Goal: Transaction & Acquisition: Book appointment/travel/reservation

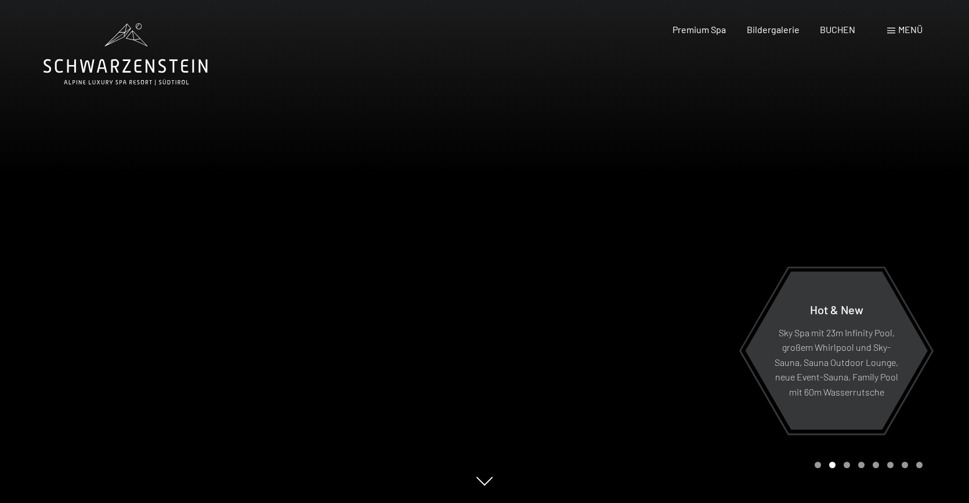
click at [906, 32] on span "Menü" at bounding box center [910, 29] width 24 height 11
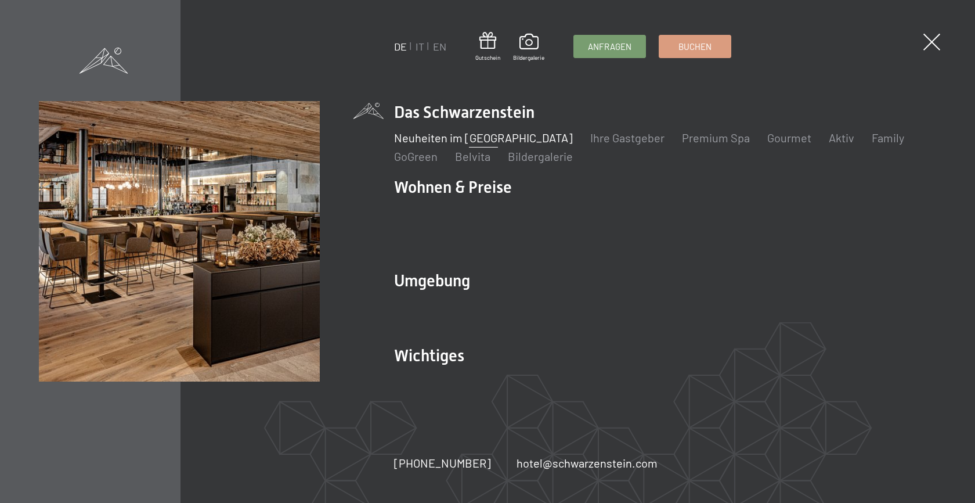
click at [439, 144] on link "Neuheiten im [GEOGRAPHIC_DATA]" at bounding box center [483, 138] width 179 height 14
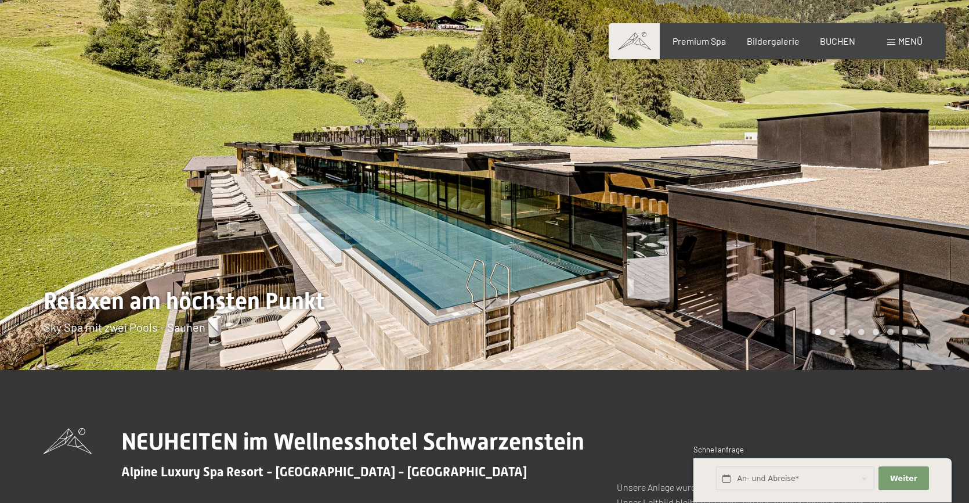
scroll to position [8, 0]
click at [854, 229] on div at bounding box center [727, 180] width 485 height 377
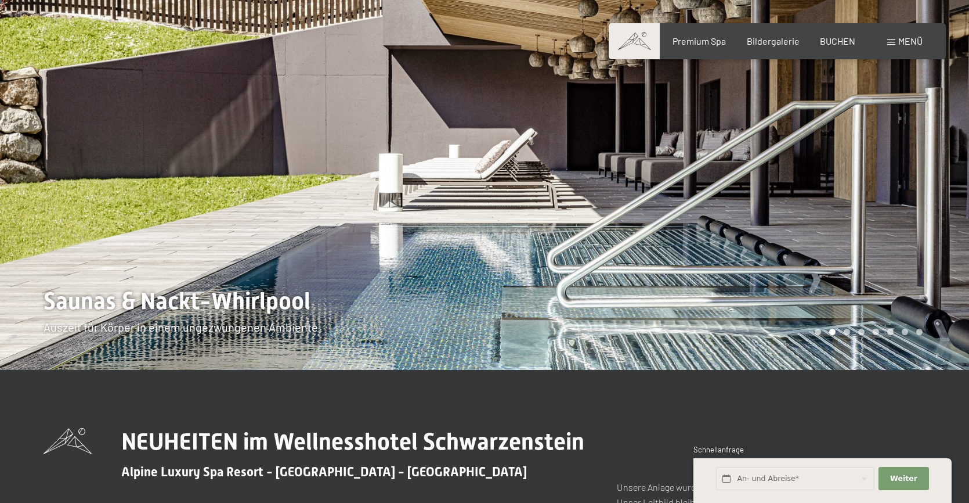
click at [847, 230] on div at bounding box center [727, 180] width 485 height 377
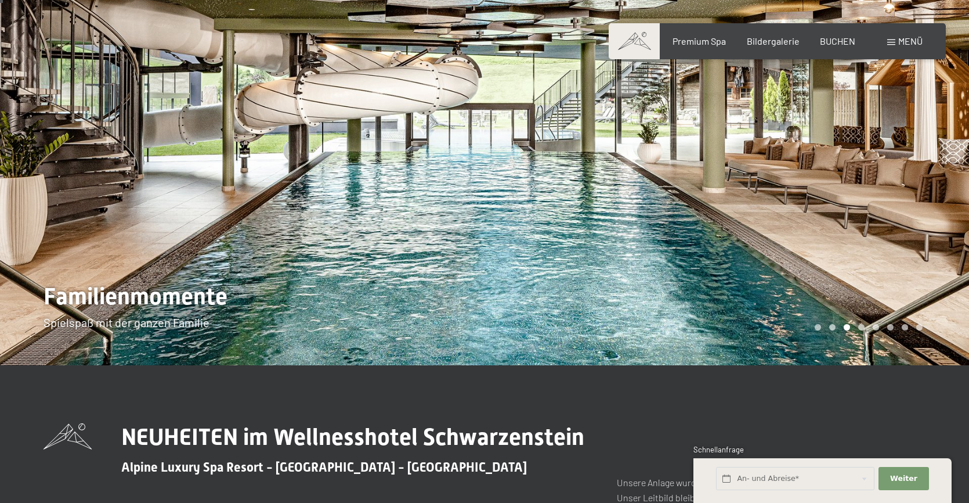
scroll to position [12, 0]
click at [868, 211] on div at bounding box center [727, 176] width 485 height 377
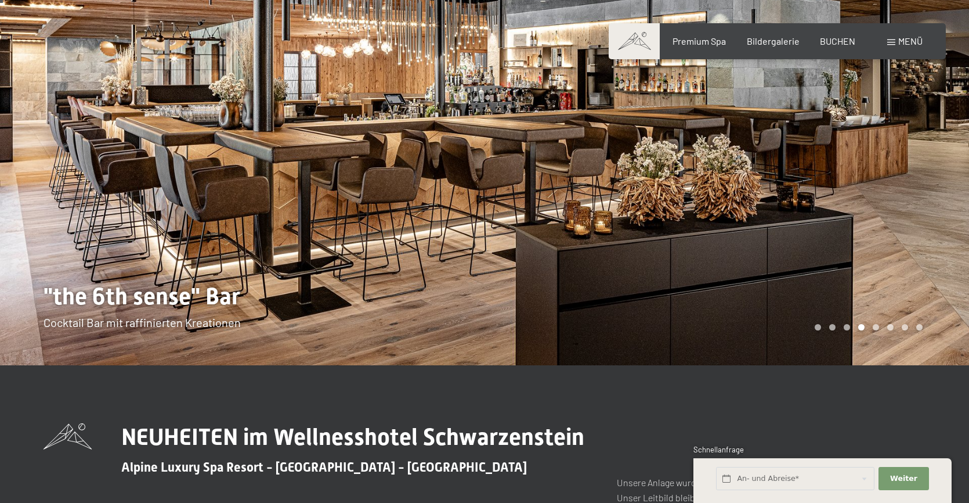
click at [892, 204] on div at bounding box center [727, 176] width 485 height 377
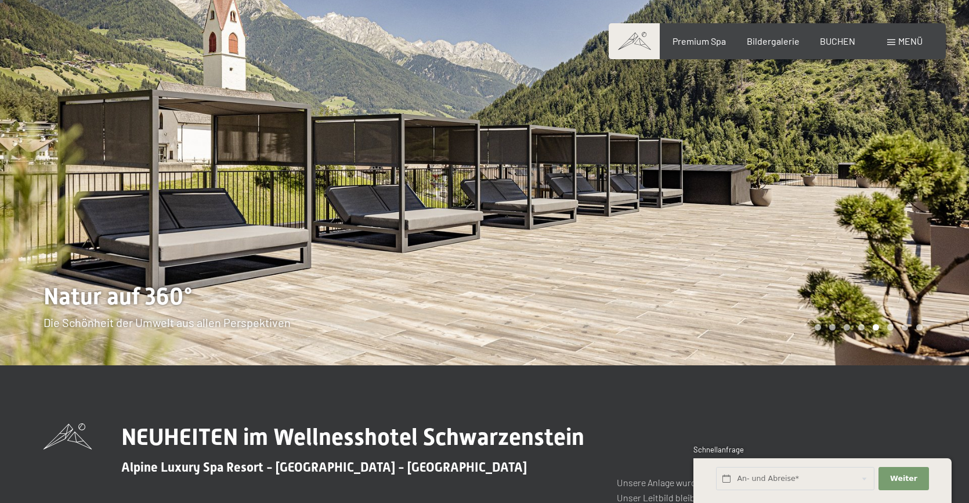
click at [892, 204] on div at bounding box center [727, 176] width 485 height 377
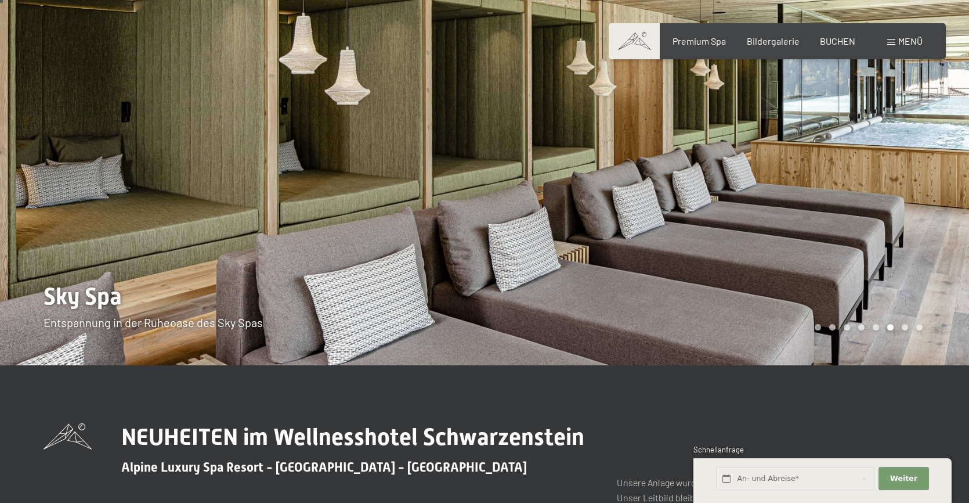
click at [892, 204] on div at bounding box center [727, 176] width 485 height 377
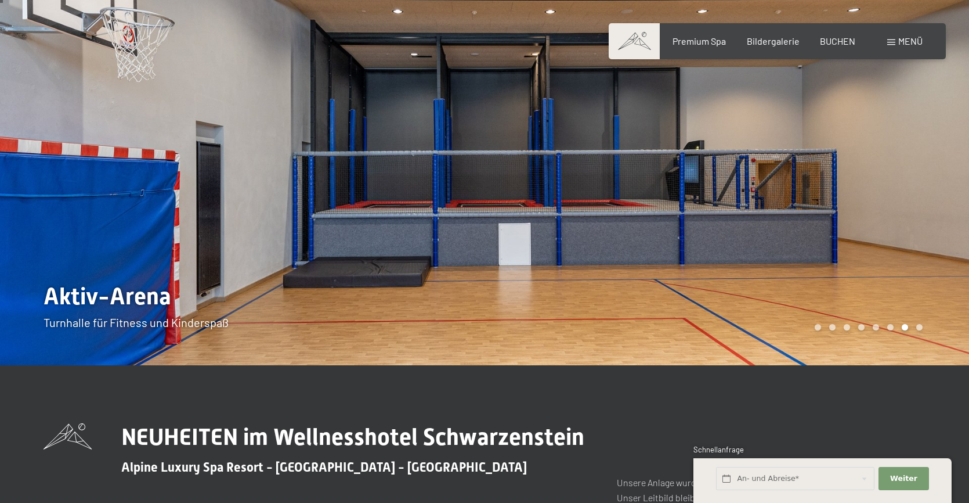
click at [892, 204] on div at bounding box center [727, 176] width 485 height 377
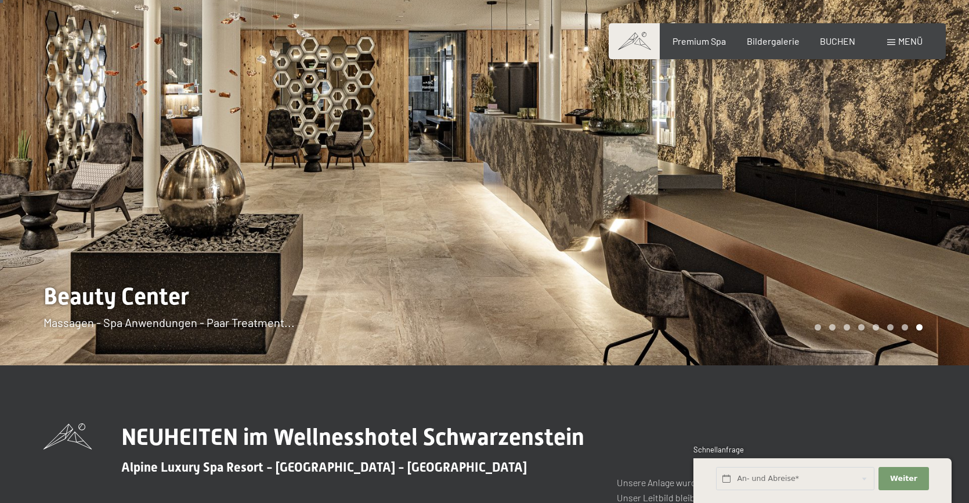
click at [912, 202] on div at bounding box center [727, 176] width 485 height 377
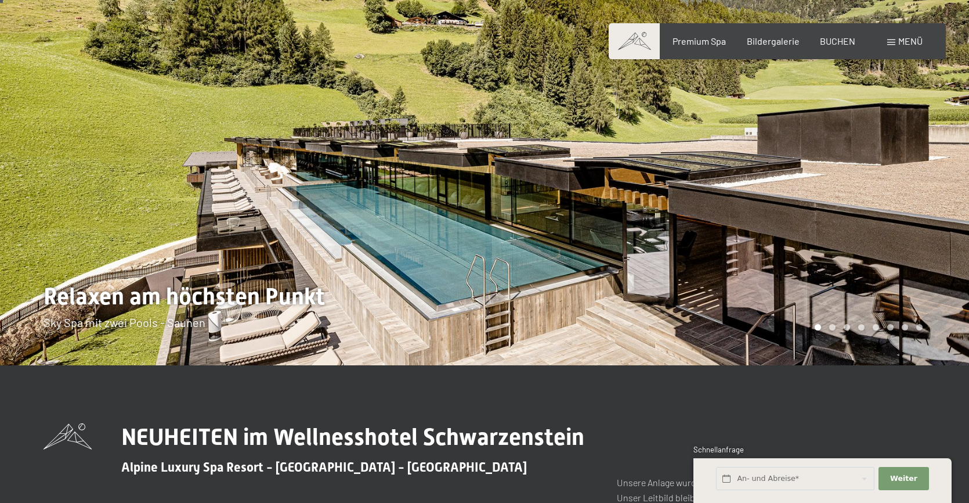
click at [912, 202] on div at bounding box center [727, 176] width 485 height 377
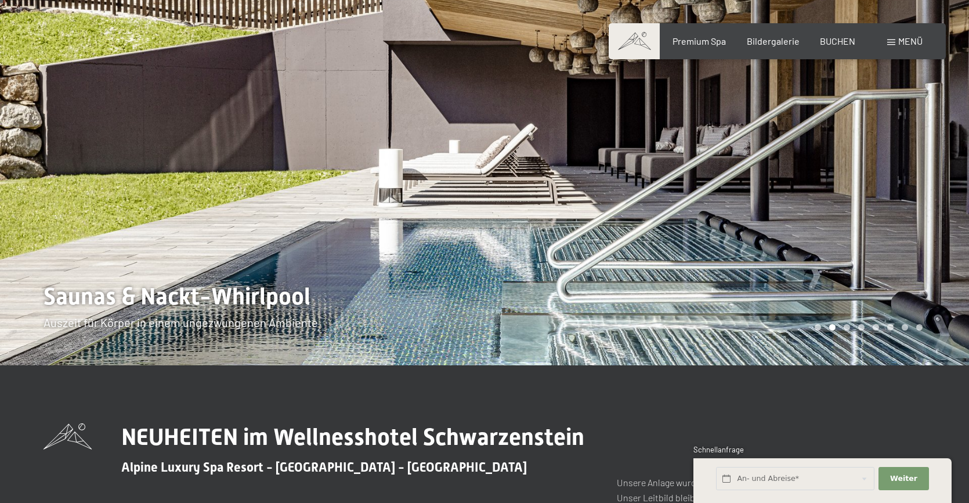
click at [912, 202] on div at bounding box center [727, 176] width 485 height 377
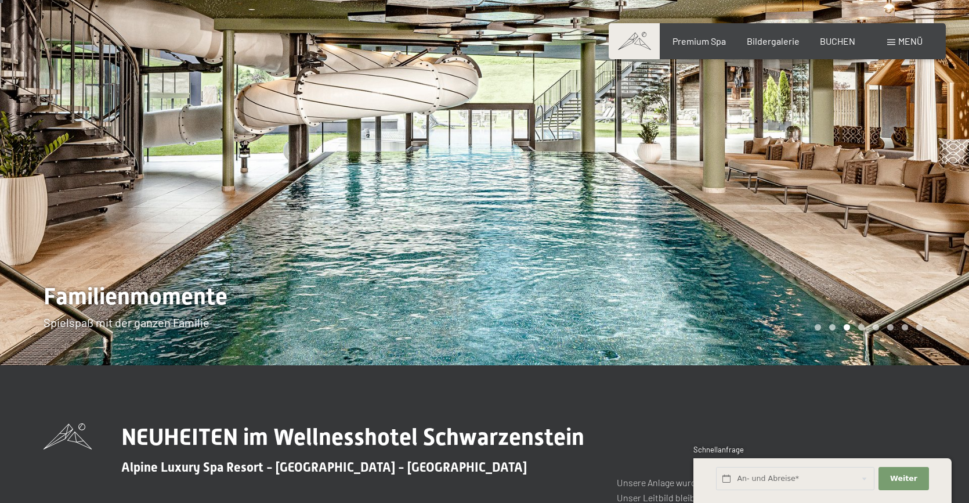
click at [913, 202] on div at bounding box center [727, 176] width 485 height 377
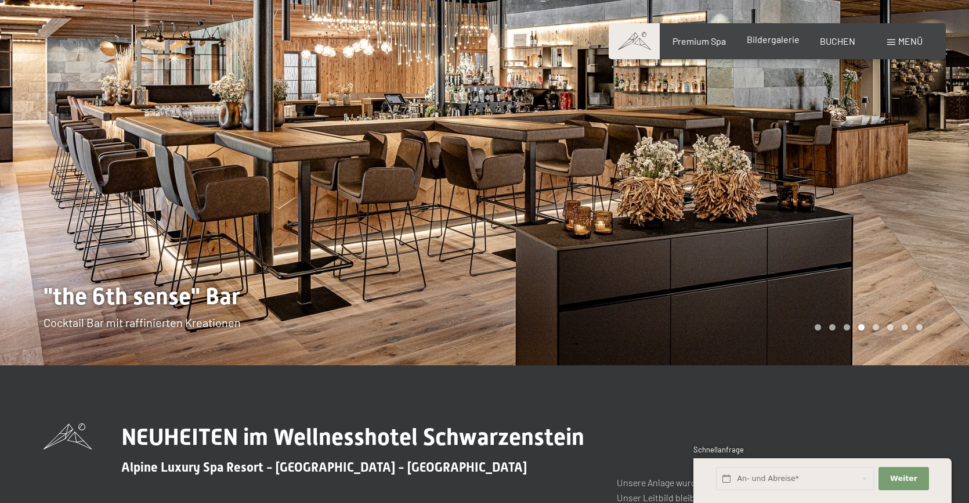
click at [769, 41] on span "Bildergalerie" at bounding box center [773, 39] width 53 height 11
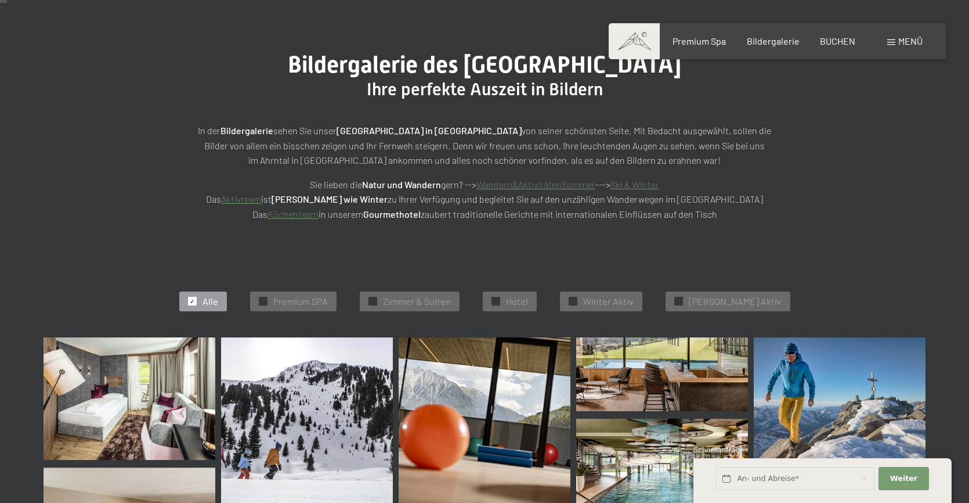
scroll to position [111, 0]
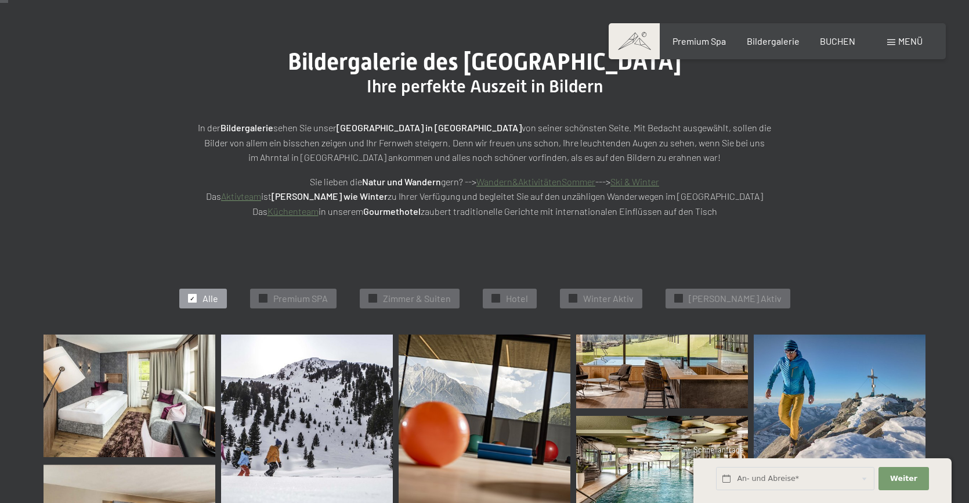
click at [100, 382] on img at bounding box center [130, 395] width 172 height 122
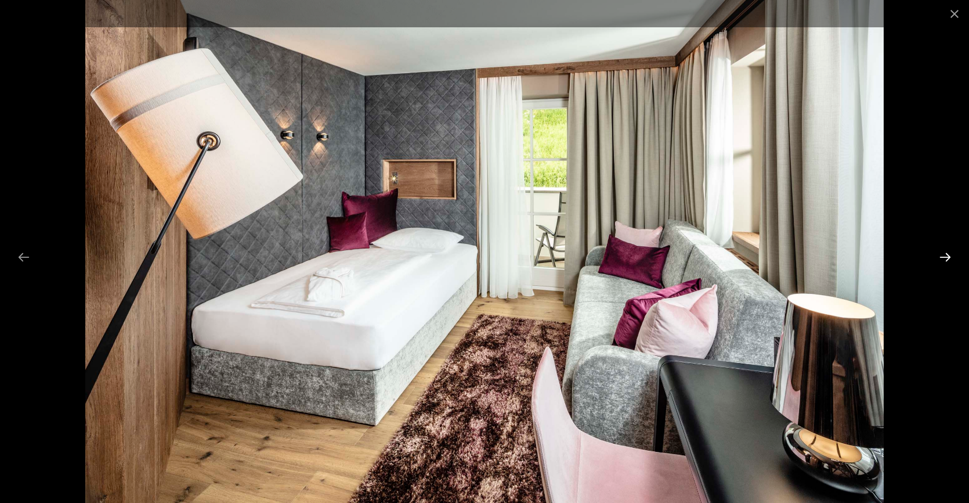
click at [943, 256] on button "Next slide" at bounding box center [945, 256] width 24 height 23
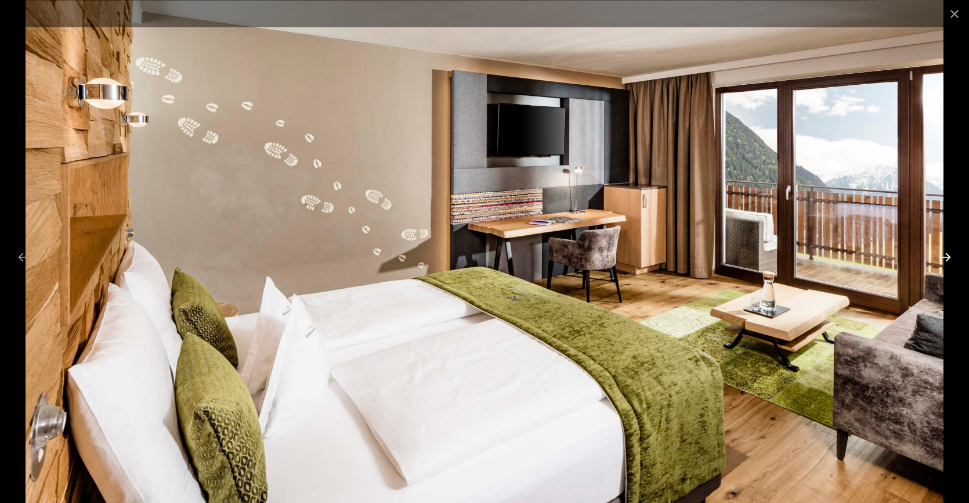
click at [947, 262] on button "Next slide" at bounding box center [945, 256] width 24 height 23
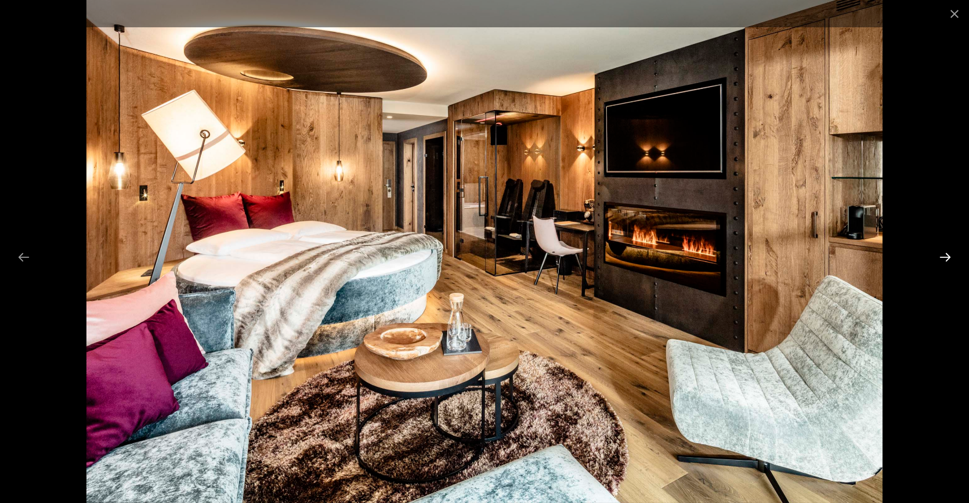
click at [945, 255] on button "Next slide" at bounding box center [945, 256] width 24 height 23
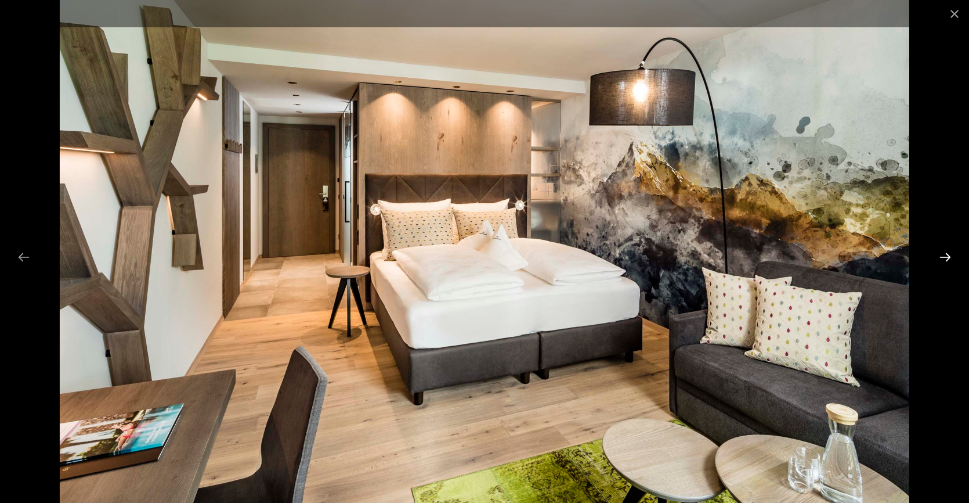
click at [945, 255] on button "Next slide" at bounding box center [945, 256] width 24 height 23
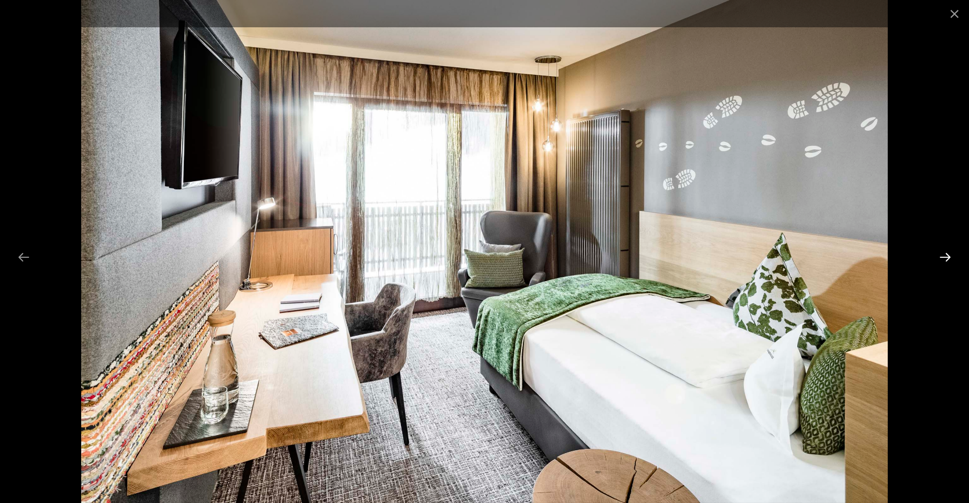
click at [945, 255] on button "Next slide" at bounding box center [945, 256] width 24 height 23
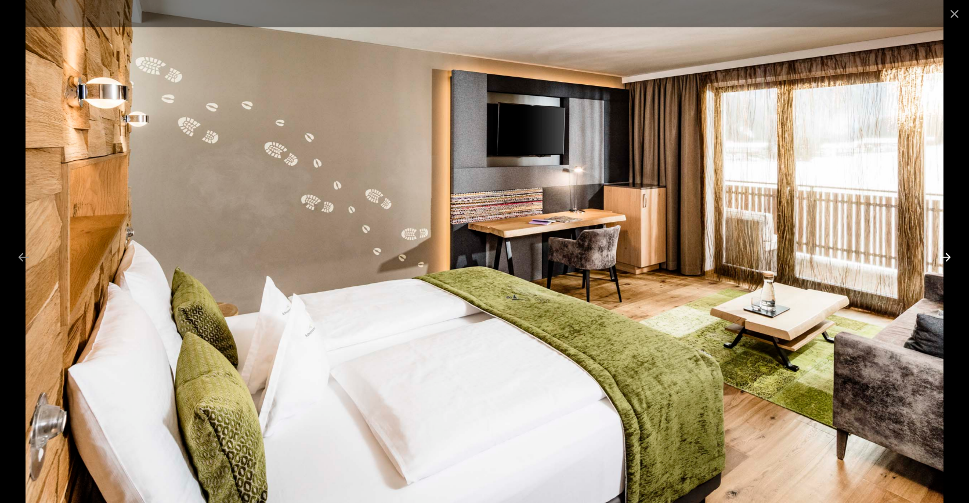
click at [945, 255] on button "Next slide" at bounding box center [945, 256] width 24 height 23
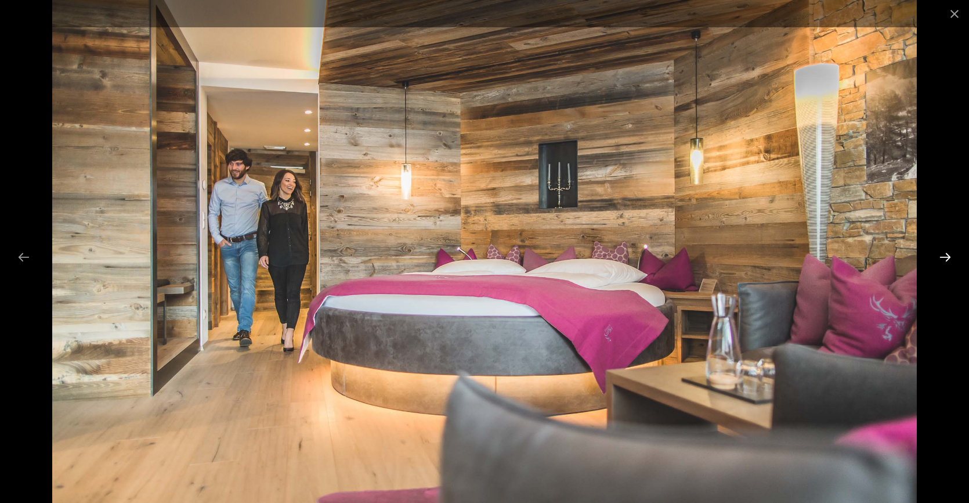
click at [945, 255] on button "Next slide" at bounding box center [945, 256] width 24 height 23
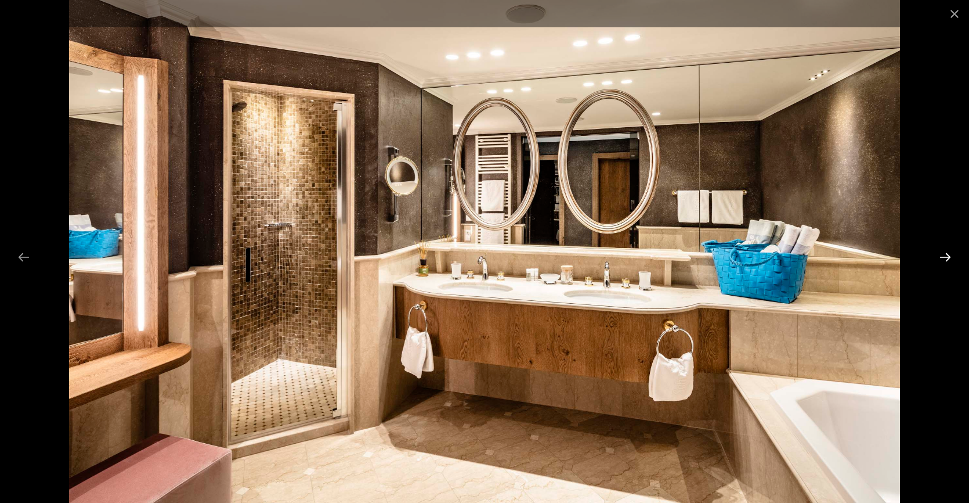
click at [945, 255] on button "Next slide" at bounding box center [945, 256] width 24 height 23
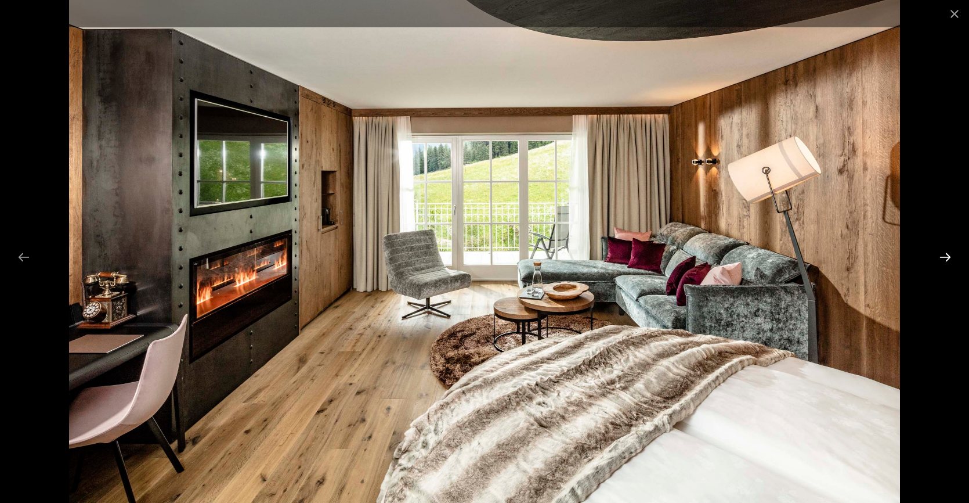
click at [945, 255] on button "Next slide" at bounding box center [945, 256] width 24 height 23
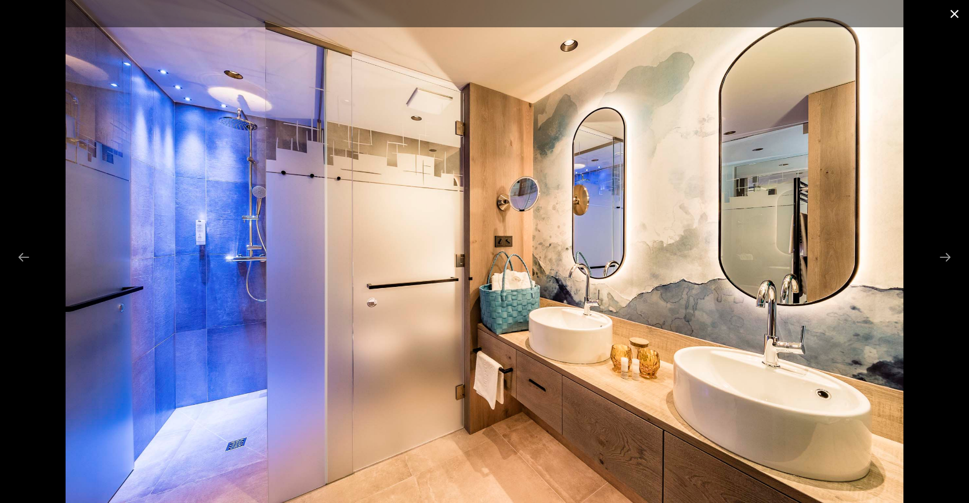
click at [956, 14] on button "Close gallery" at bounding box center [954, 13] width 29 height 27
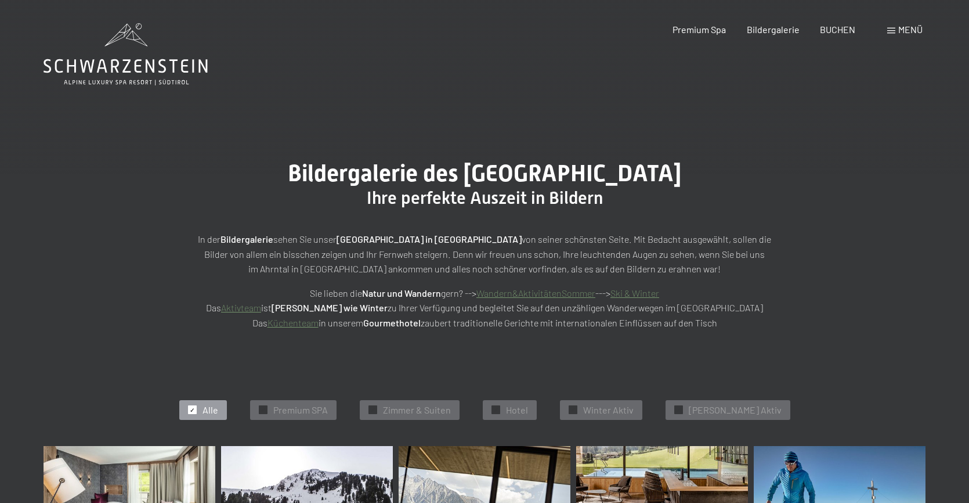
scroll to position [0, 0]
click at [687, 27] on span "Premium Spa" at bounding box center [699, 27] width 53 height 11
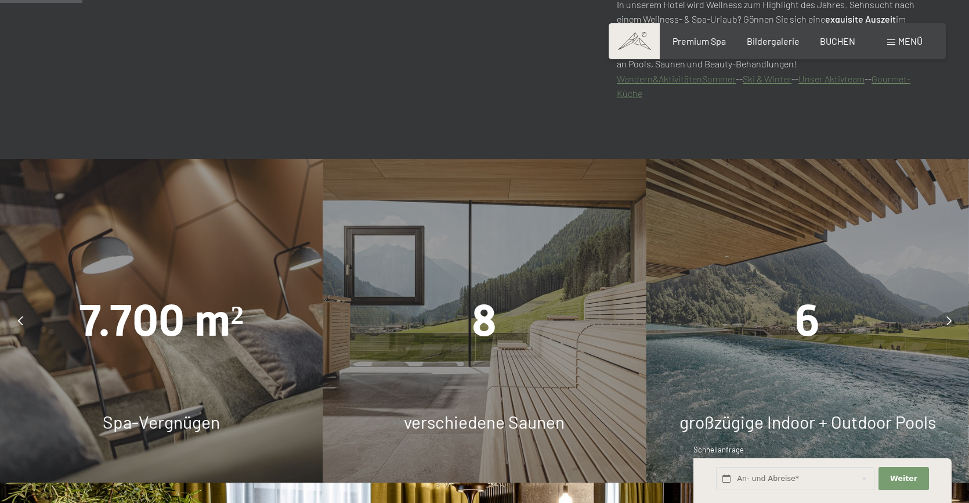
scroll to position [705, 0]
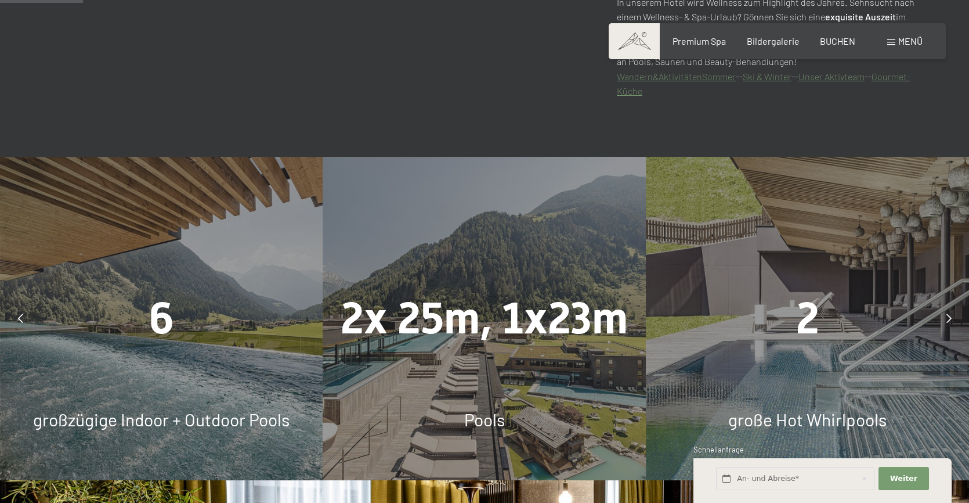
click at [948, 308] on div at bounding box center [948, 317] width 29 height 29
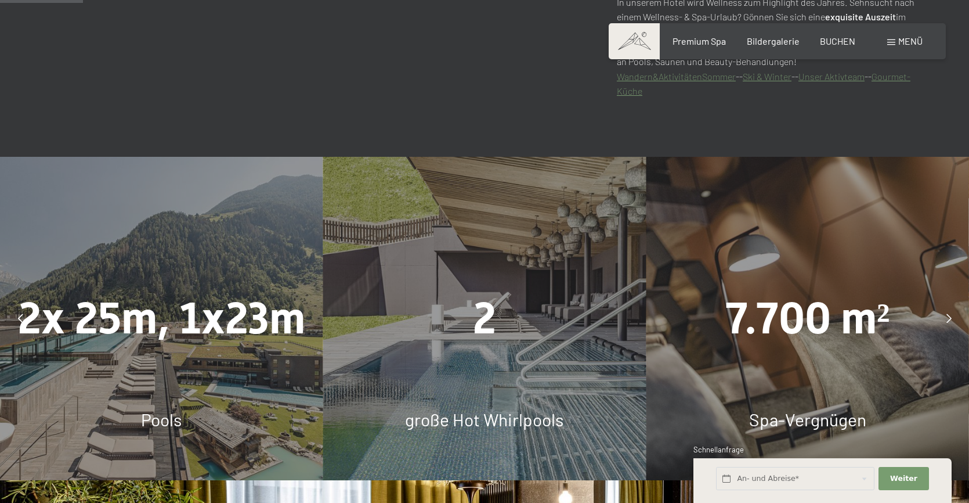
click at [948, 308] on div at bounding box center [948, 317] width 29 height 29
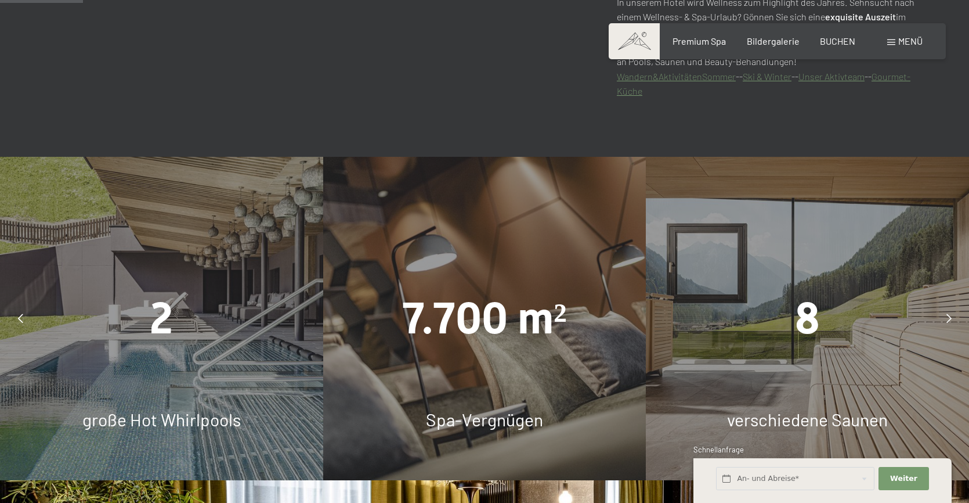
click at [947, 315] on icon at bounding box center [948, 317] width 5 height 9
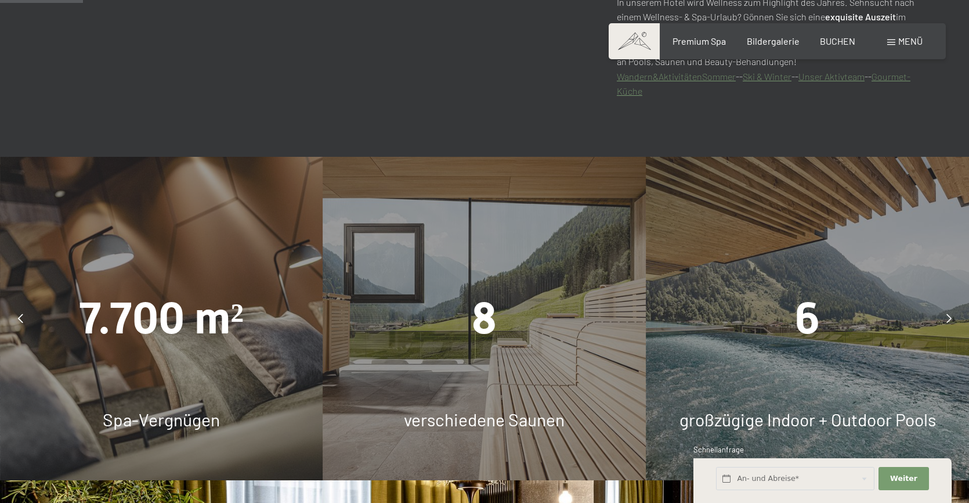
click at [446, 306] on div "8" at bounding box center [484, 318] width 323 height 62
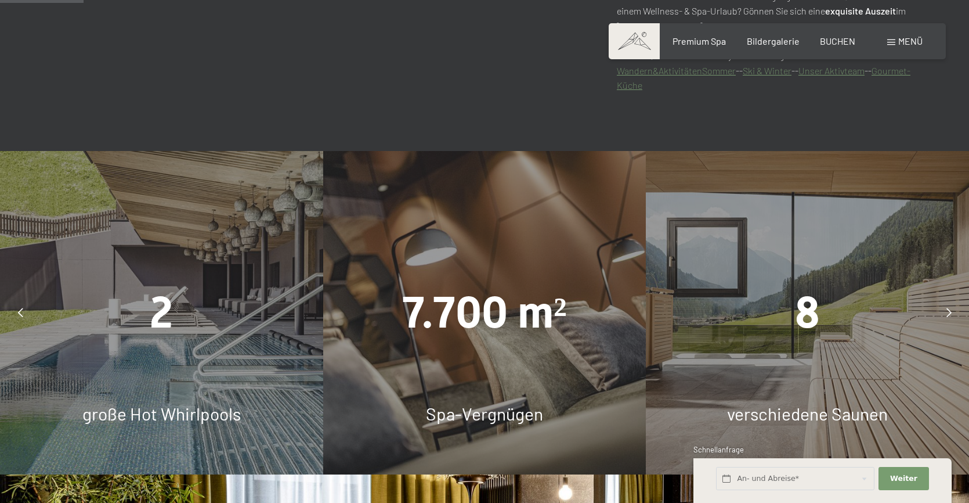
scroll to position [711, 0]
click at [947, 308] on icon at bounding box center [948, 312] width 5 height 9
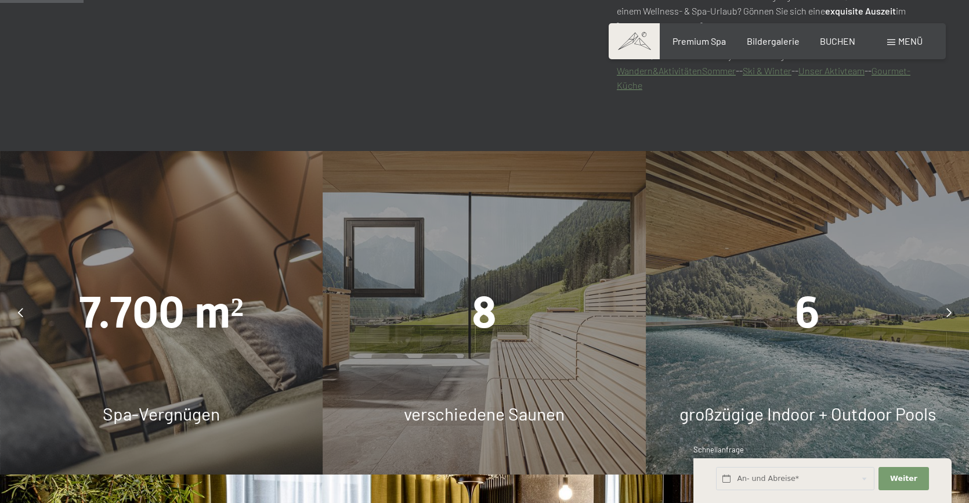
click at [947, 308] on icon at bounding box center [948, 312] width 5 height 9
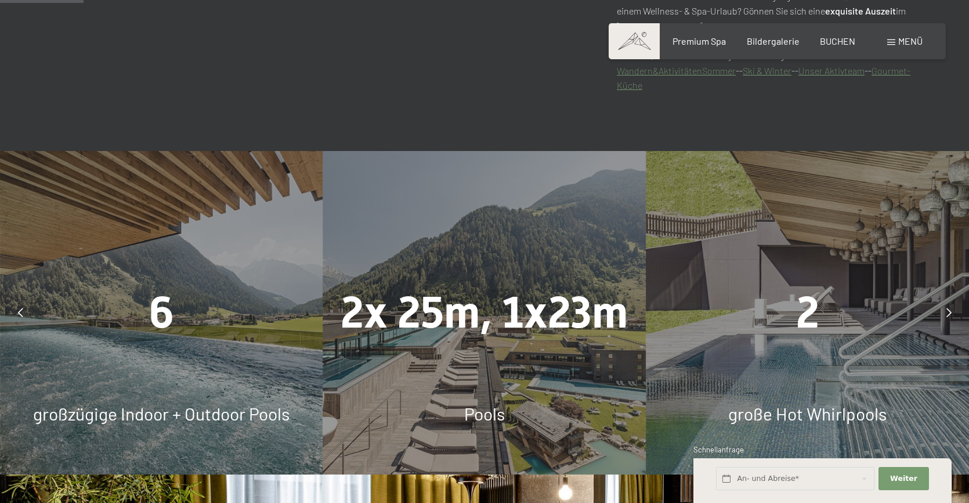
scroll to position [710, 0]
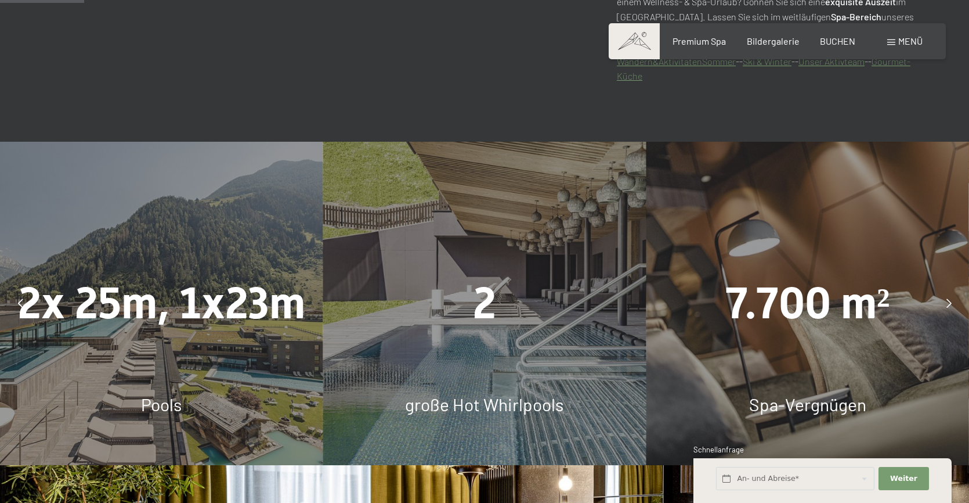
click at [908, 48] on div "Buchen Anfragen Premium Spa Bildergalerie BUCHEN Menü DE IT EN Gutschein Bilder…" at bounding box center [777, 41] width 291 height 13
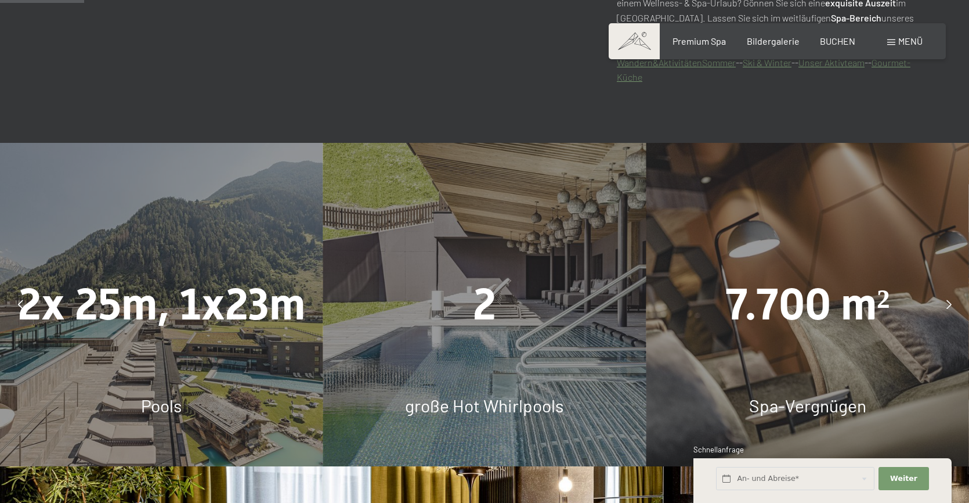
click at [908, 45] on span "Menü" at bounding box center [910, 40] width 24 height 11
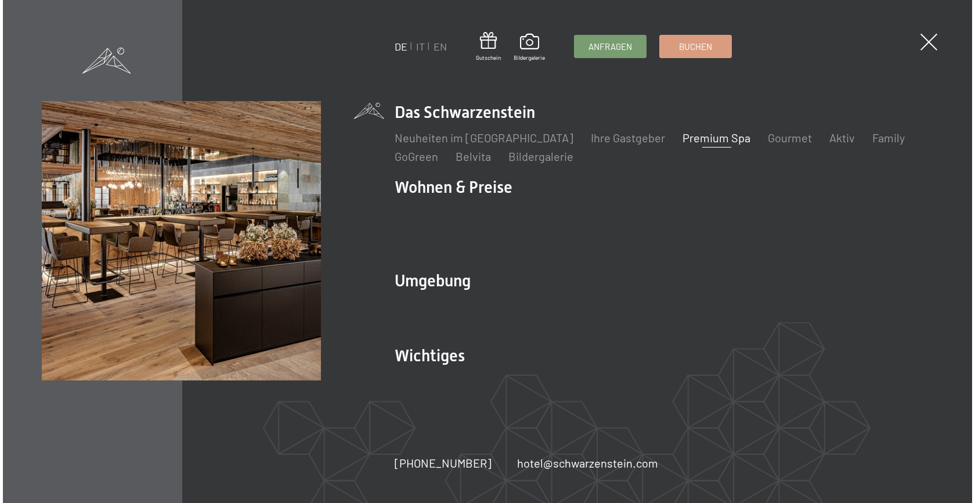
scroll to position [717, 1]
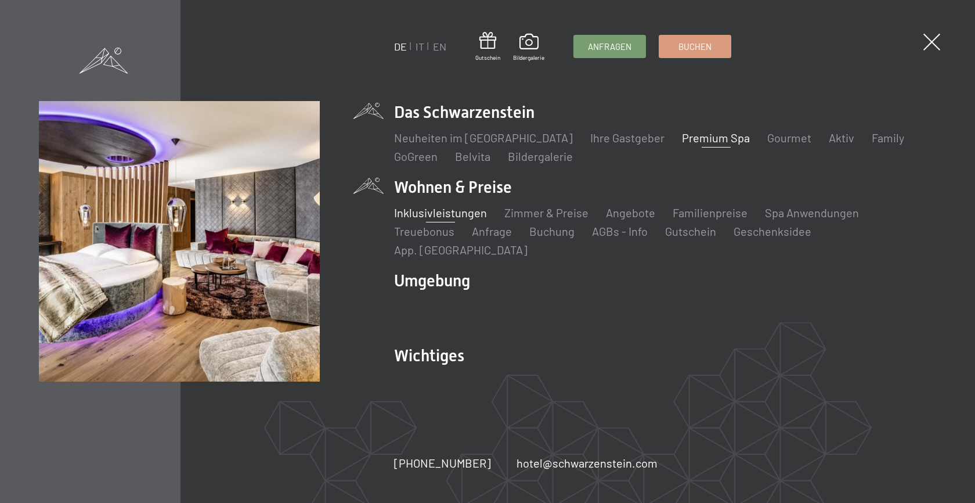
click at [439, 219] on link "Inklusivleistungen" at bounding box center [440, 212] width 93 height 14
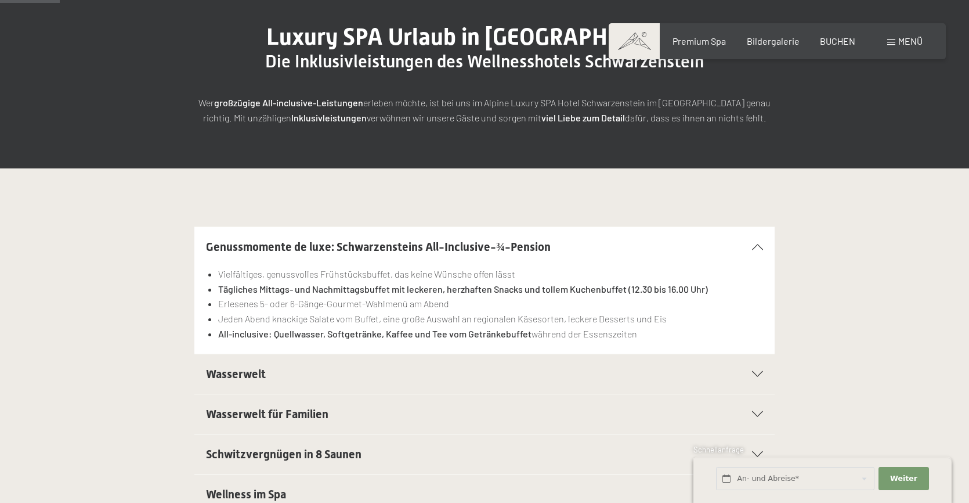
scroll to position [138, 0]
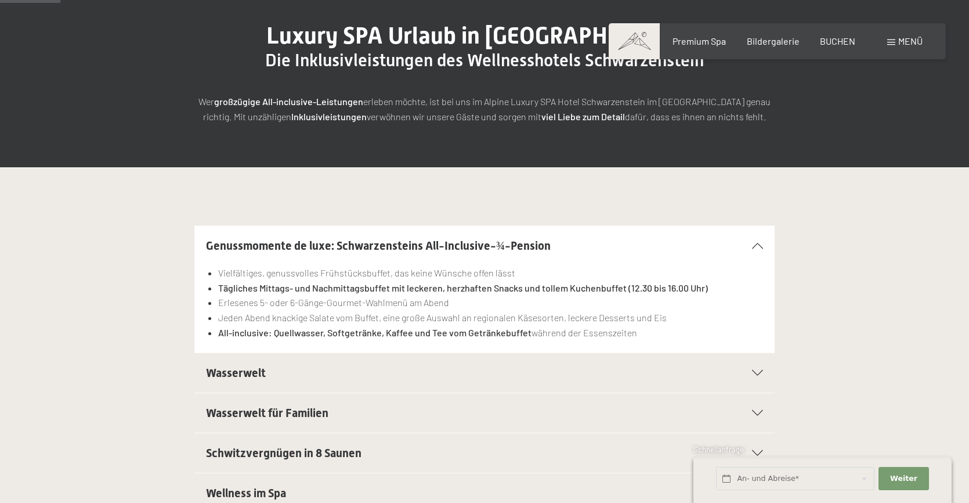
click at [760, 367] on div "Wasserwelt" at bounding box center [484, 372] width 557 height 39
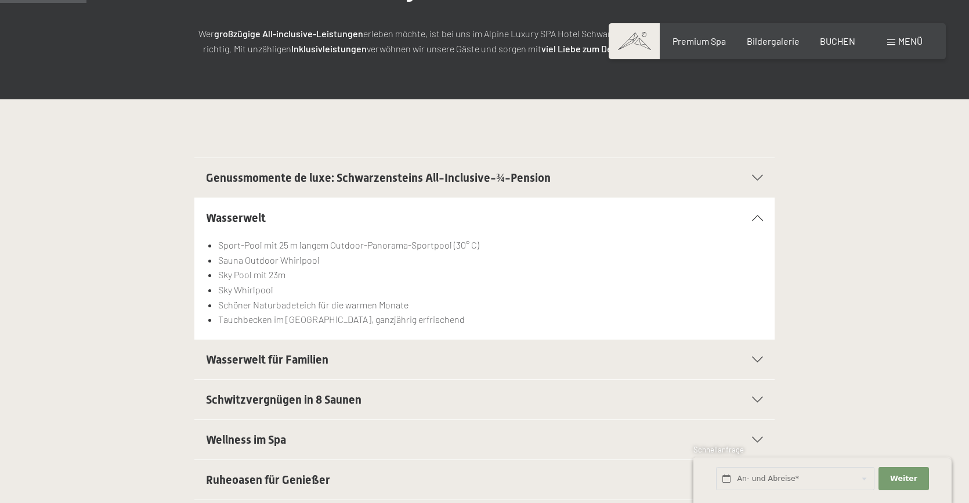
scroll to position [208, 0]
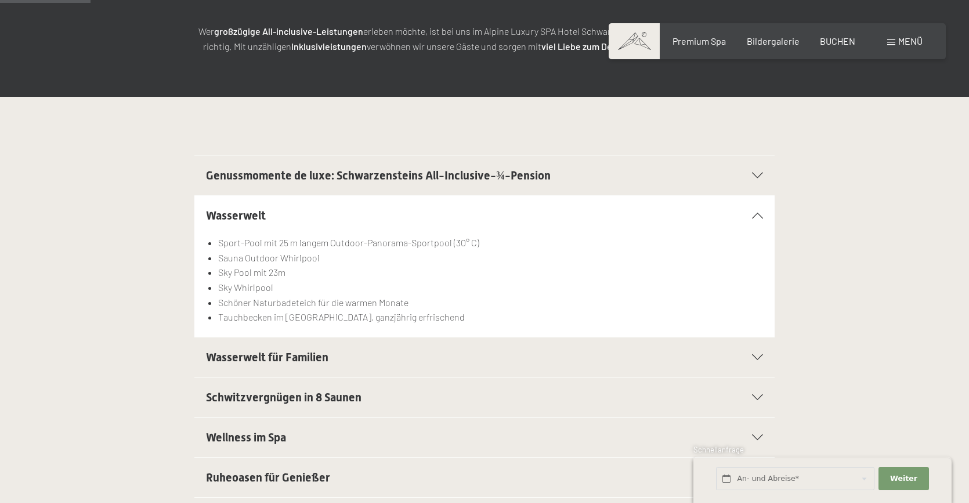
click at [758, 353] on div "Wasserwelt für Familien" at bounding box center [484, 356] width 557 height 39
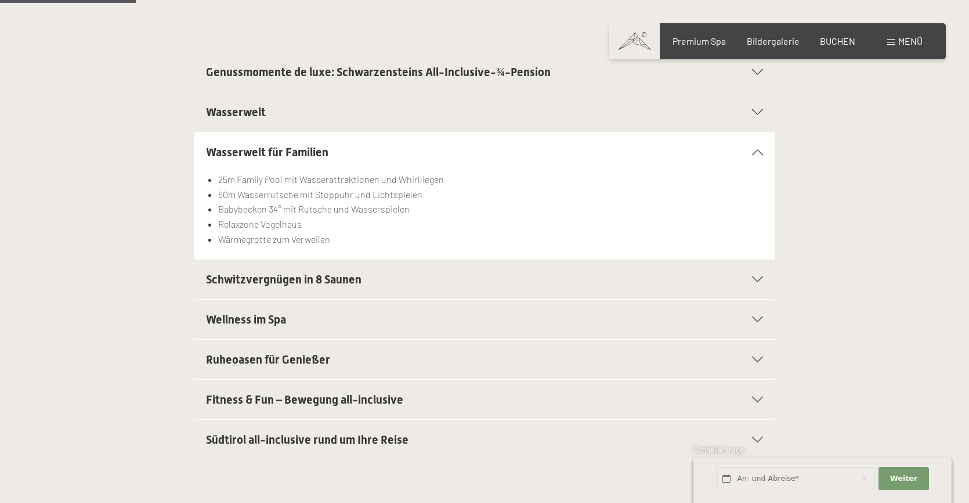
scroll to position [312, 0]
click at [760, 279] on icon at bounding box center [757, 278] width 11 height 6
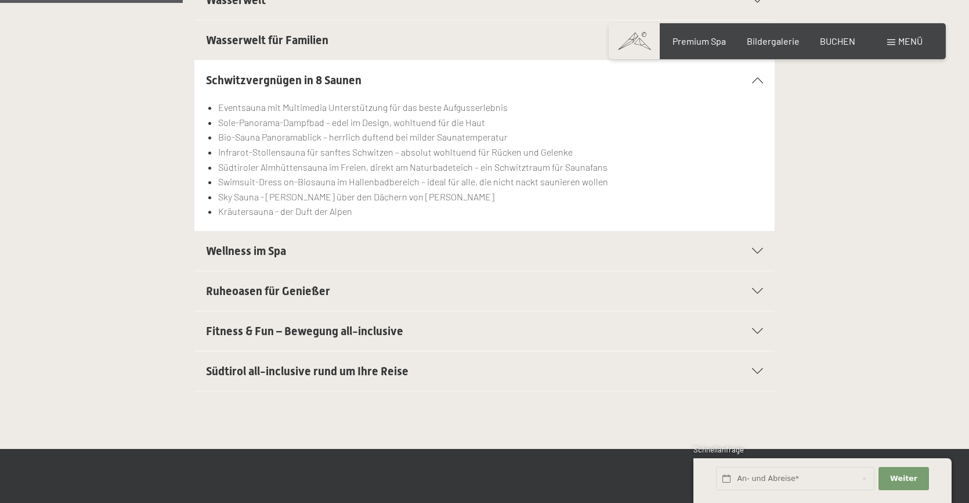
scroll to position [428, 0]
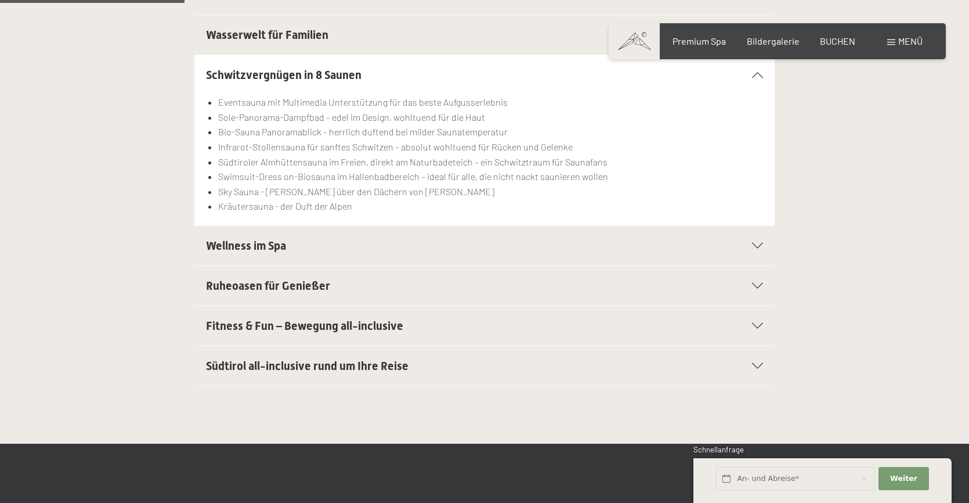
click at [753, 320] on div "Fitness & Fun – Bewegung all-inclusive" at bounding box center [484, 325] width 557 height 39
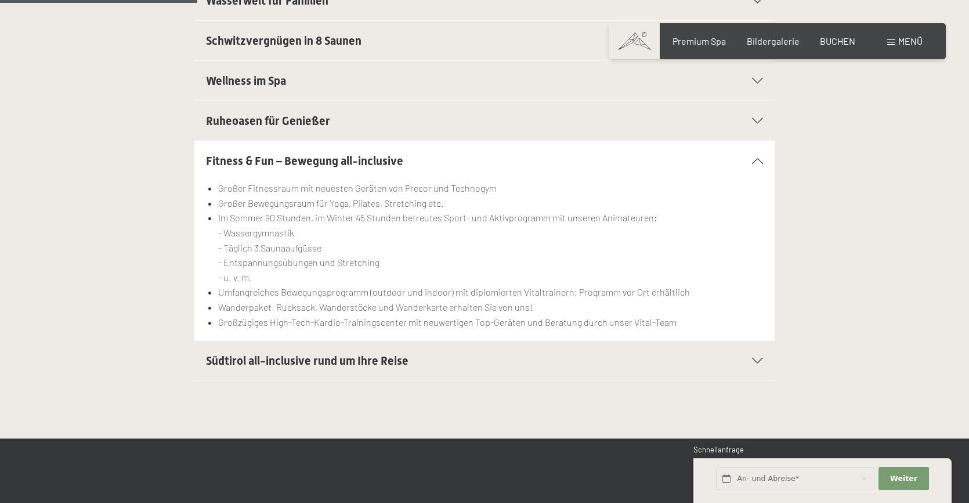
scroll to position [463, 0]
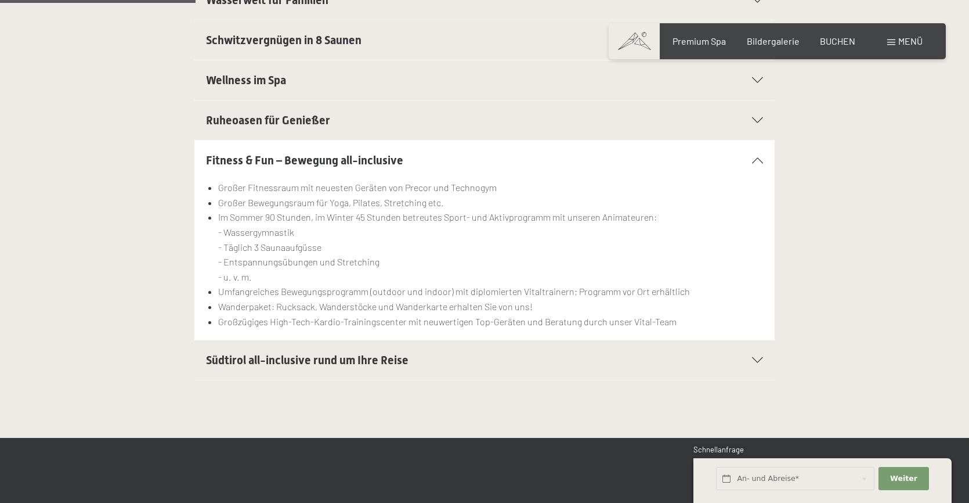
click at [757, 361] on icon at bounding box center [757, 360] width 11 height 6
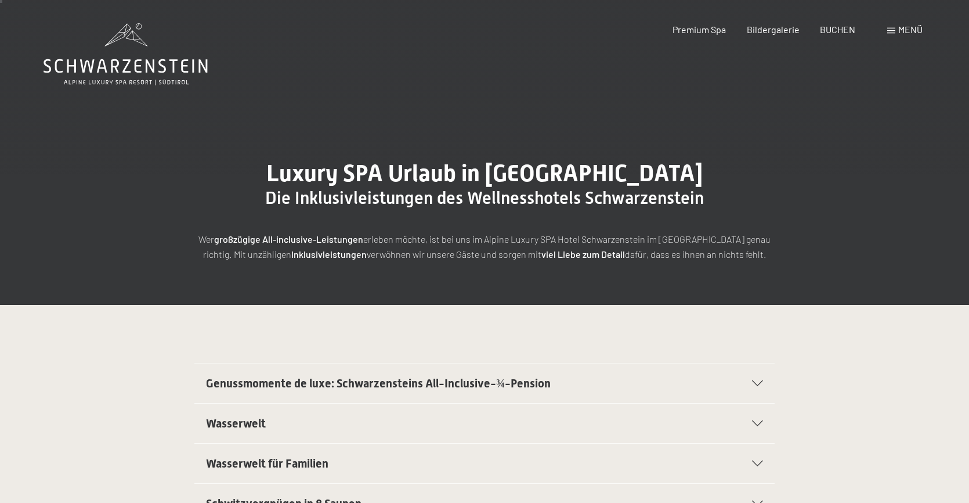
scroll to position [0, 0]
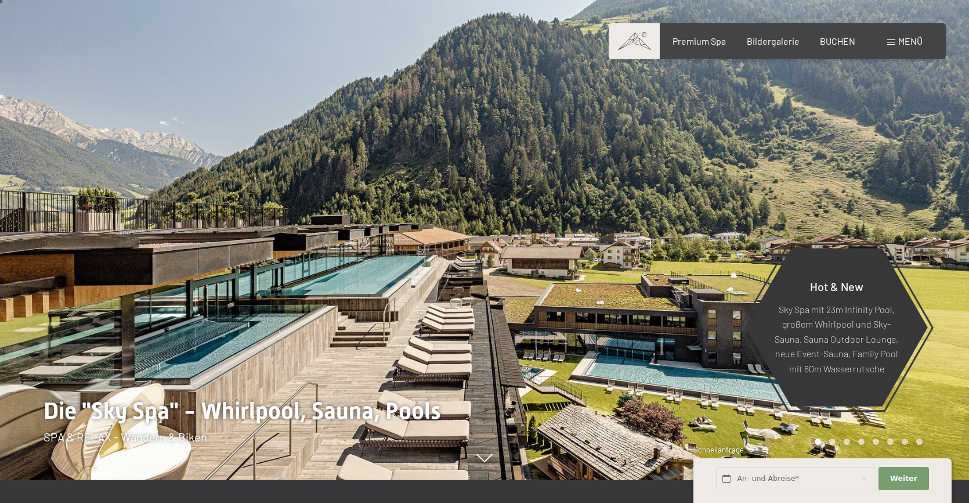
scroll to position [26, 0]
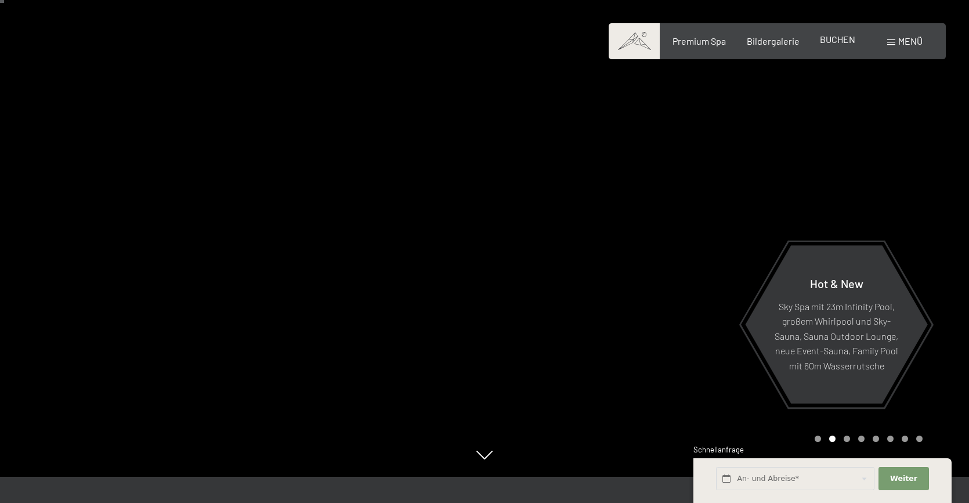
click at [841, 46] on div "BUCHEN" at bounding box center [837, 39] width 35 height 13
click at [841, 42] on span "BUCHEN" at bounding box center [837, 39] width 35 height 11
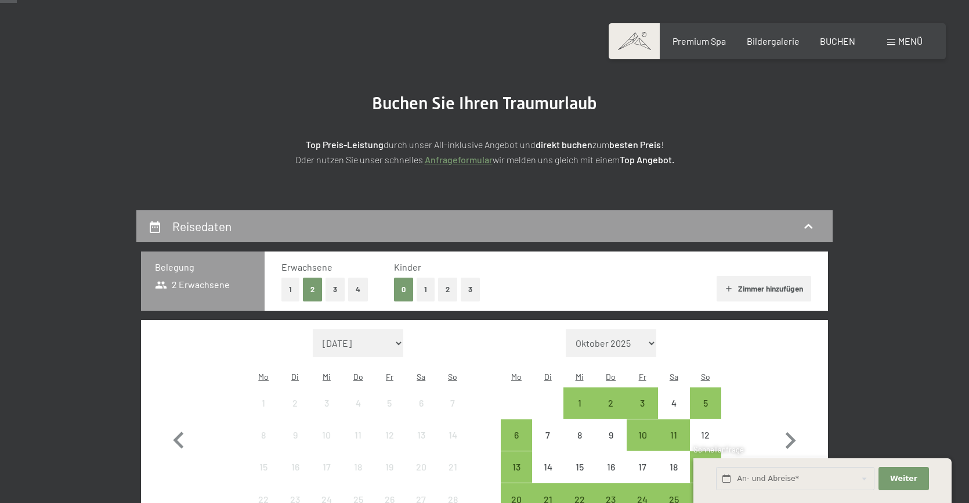
scroll to position [69, 0]
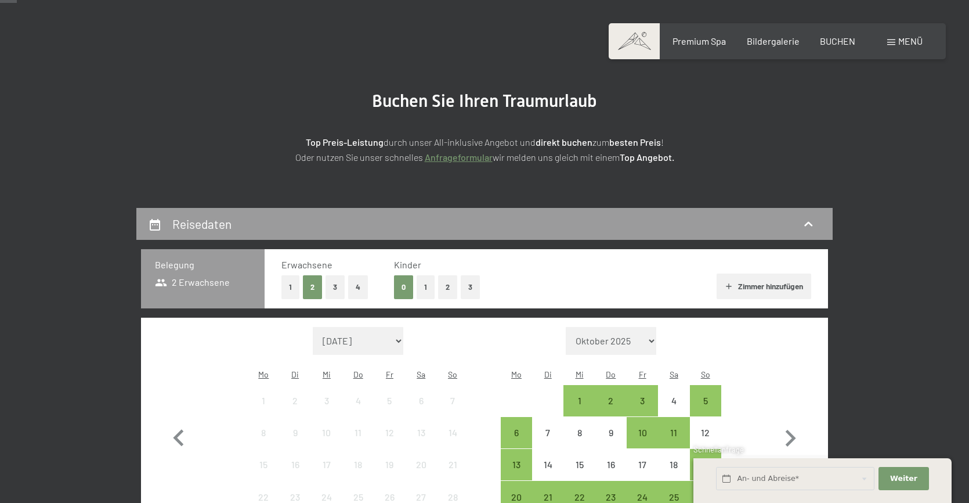
click at [430, 284] on span "Einwilligung Marketing*" at bounding box center [421, 285] width 96 height 12
click at [367, 284] on input "Einwilligung Marketing*" at bounding box center [362, 285] width 12 height 12
click at [421, 284] on span "Einwilligung Marketing*" at bounding box center [421, 285] width 96 height 12
click at [367, 284] on input "Einwilligung Marketing*" at bounding box center [362, 285] width 12 height 12
checkbox input "false"
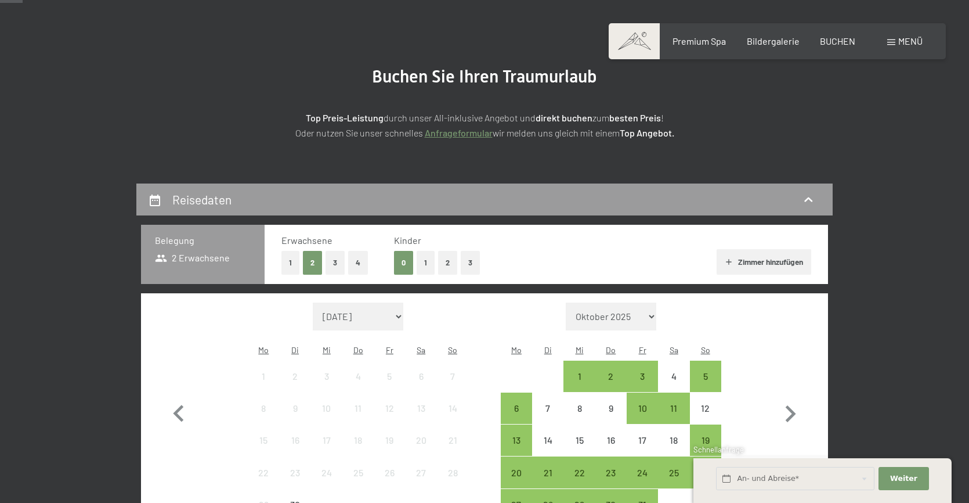
scroll to position [92, 0]
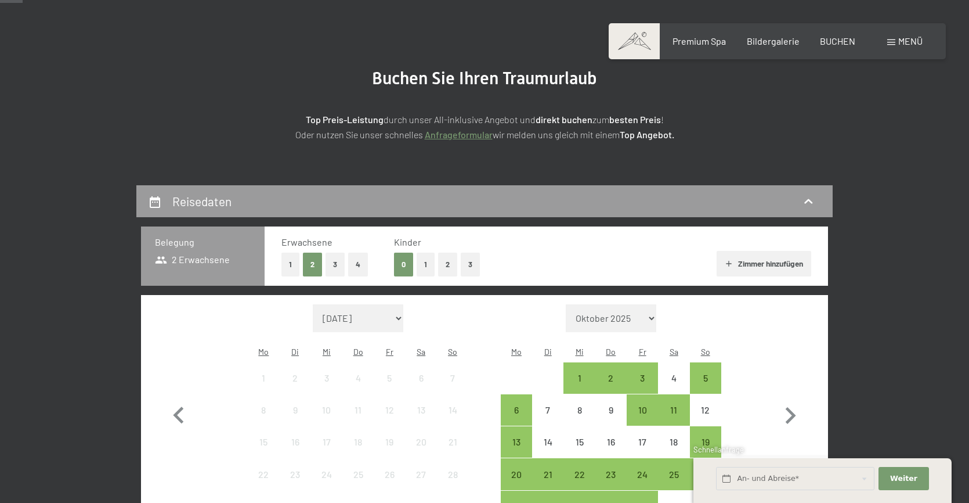
click at [425, 258] on button "1" at bounding box center [426, 264] width 18 height 24
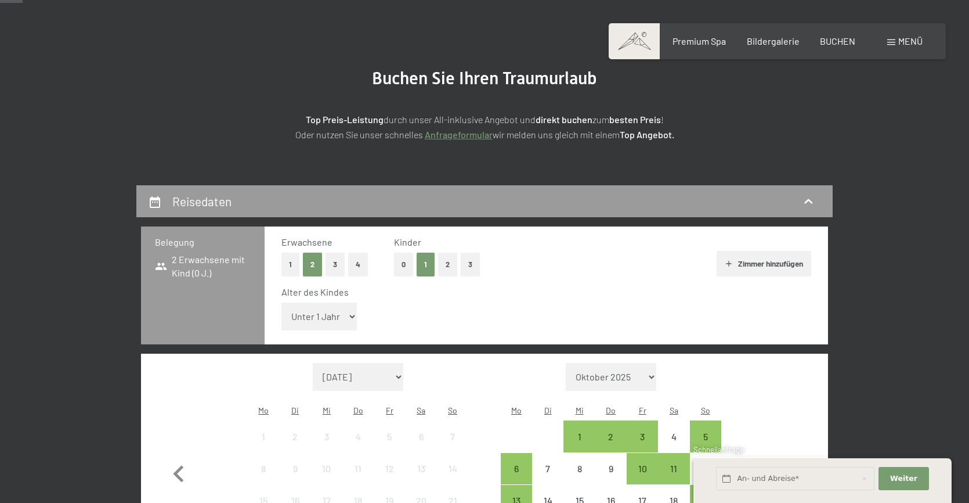
select select "11"
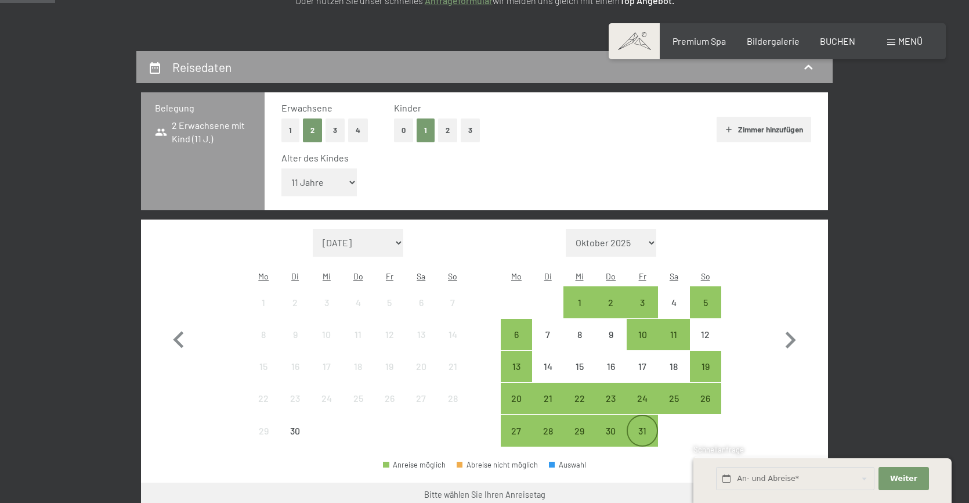
scroll to position [225, 0]
click at [646, 427] on div "31" at bounding box center [642, 441] width 29 height 29
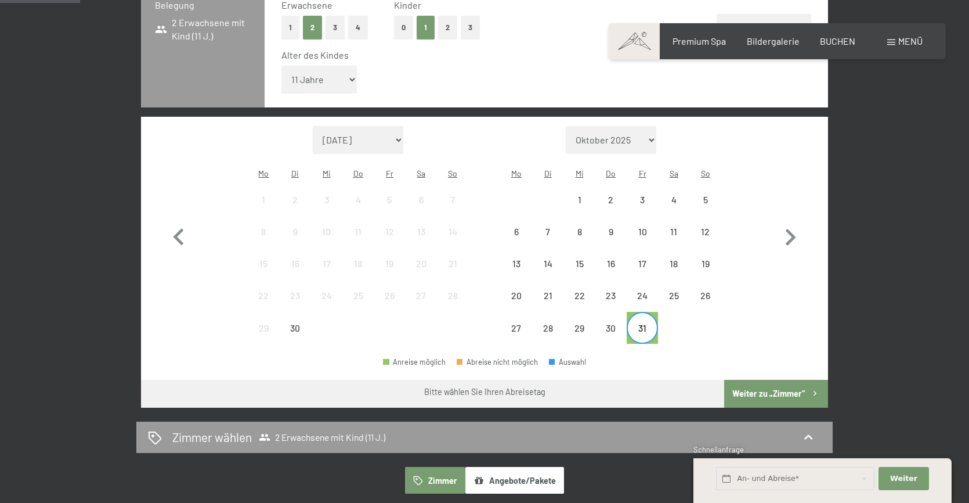
scroll to position [331, 0]
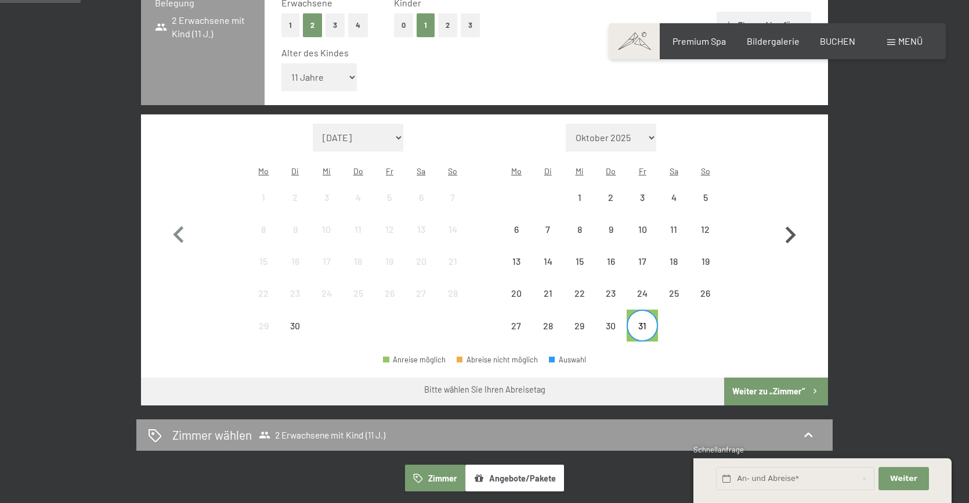
click at [794, 226] on icon "button" at bounding box center [791, 234] width 10 height 17
select select "2025-10-01"
select select "2025-11-01"
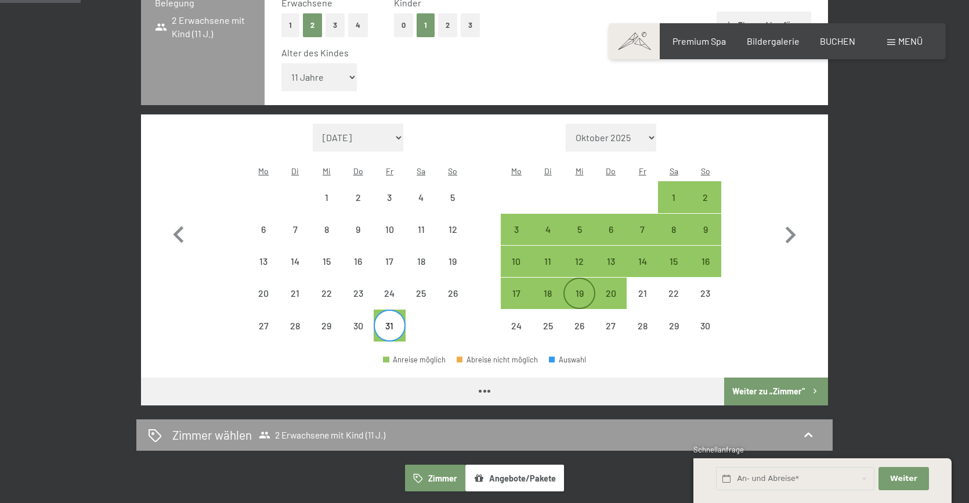
select select "2025-10-01"
select select "2025-11-01"
click at [706, 193] on div "2" at bounding box center [705, 207] width 29 height 29
select select "2025-10-01"
select select "2025-11-01"
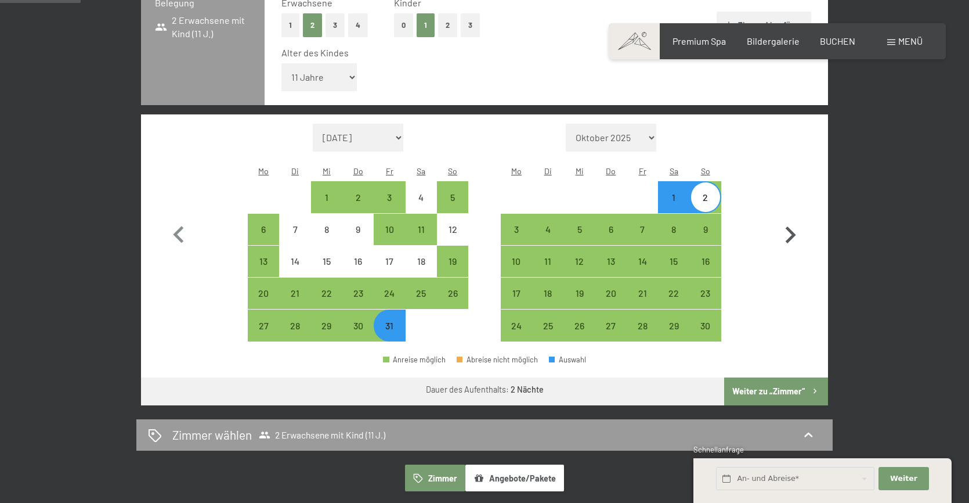
click at [782, 377] on button "Weiter zu „Zimmer“" at bounding box center [776, 391] width 104 height 28
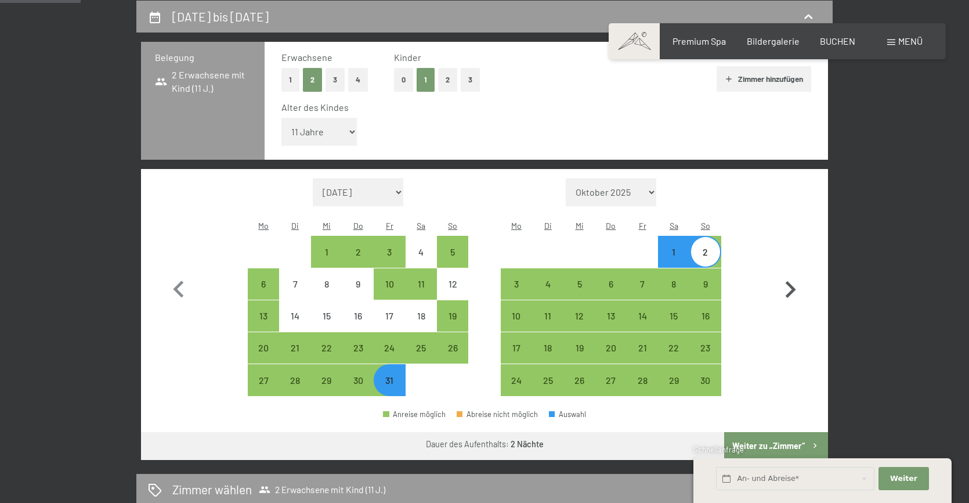
select select "2025-10-01"
select select "2025-11-01"
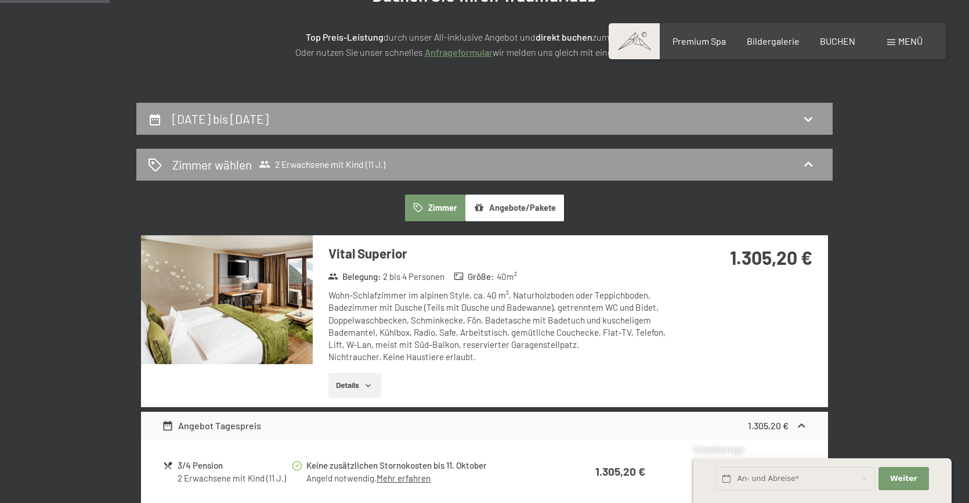
scroll to position [175, 0]
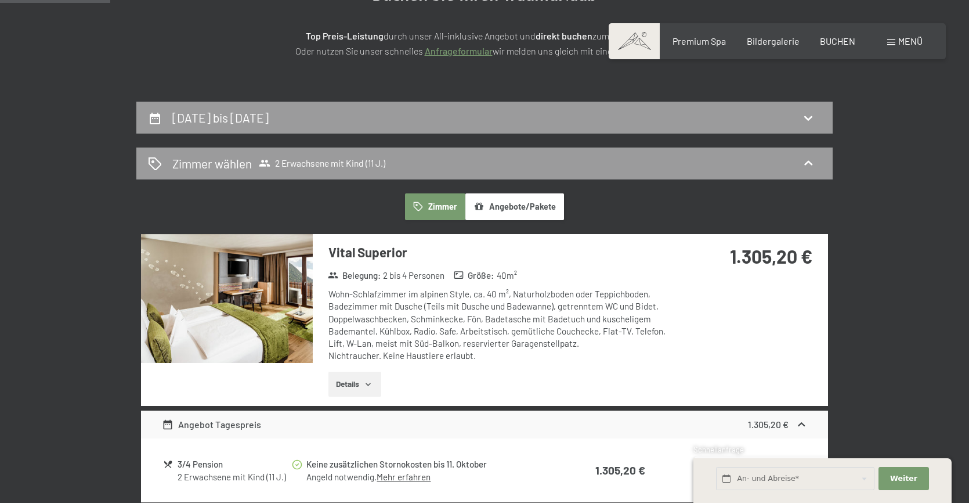
click at [360, 384] on button "Details" at bounding box center [354, 384] width 53 height 26
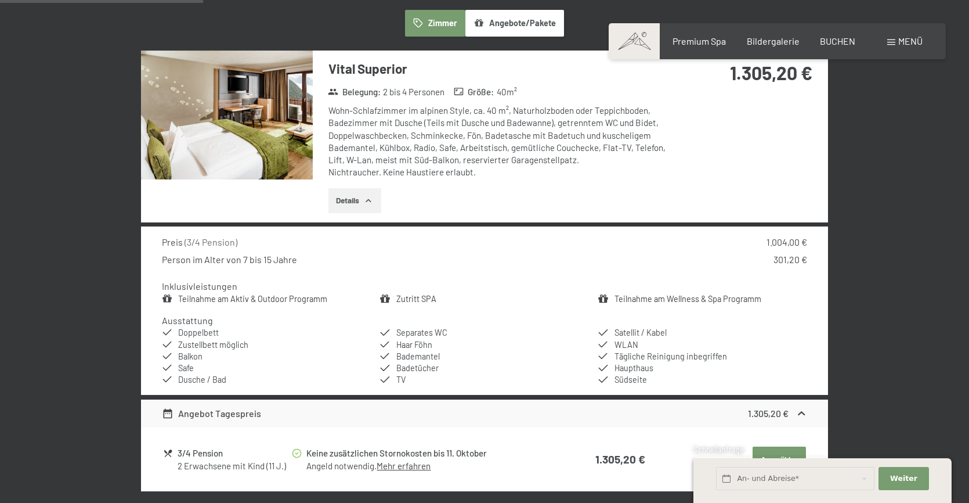
scroll to position [355, 0]
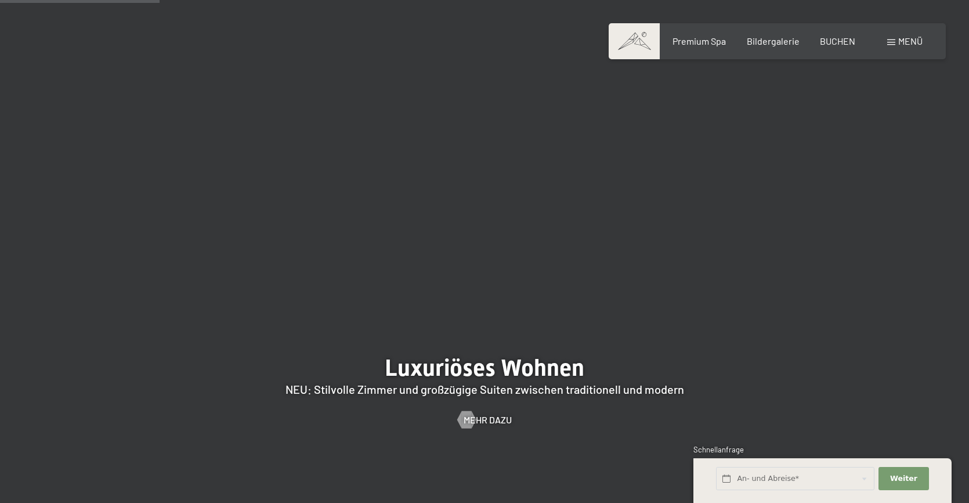
scroll to position [1049, 0]
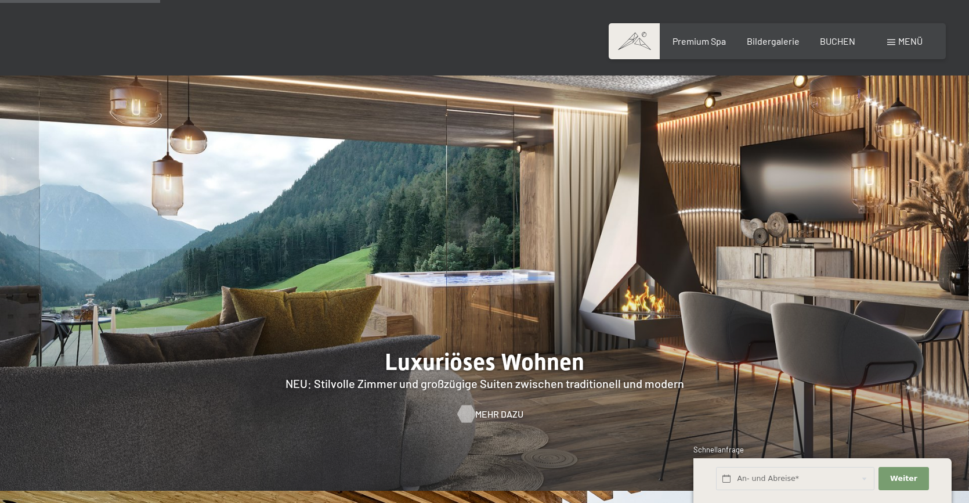
click at [500, 407] on span "Mehr dazu" at bounding box center [499, 413] width 48 height 13
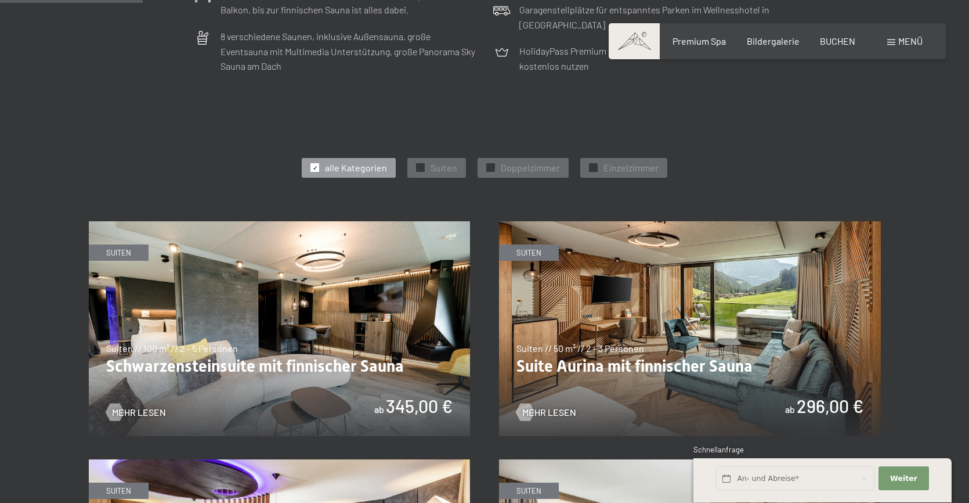
scroll to position [549, 0]
